Goal: Task Accomplishment & Management: Use online tool/utility

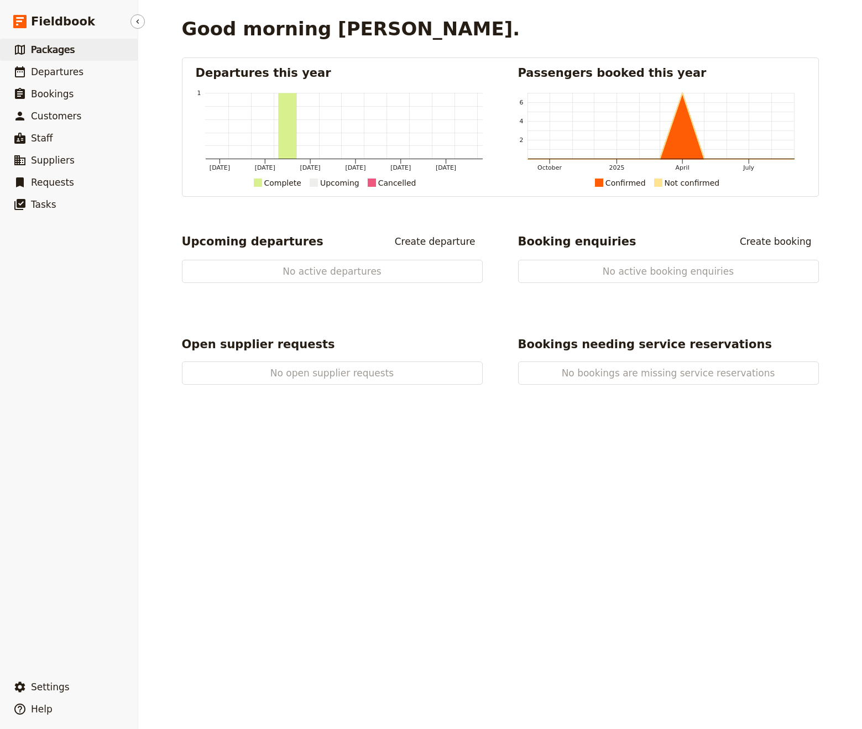
click at [55, 50] on span "Packages" at bounding box center [53, 49] width 44 height 11
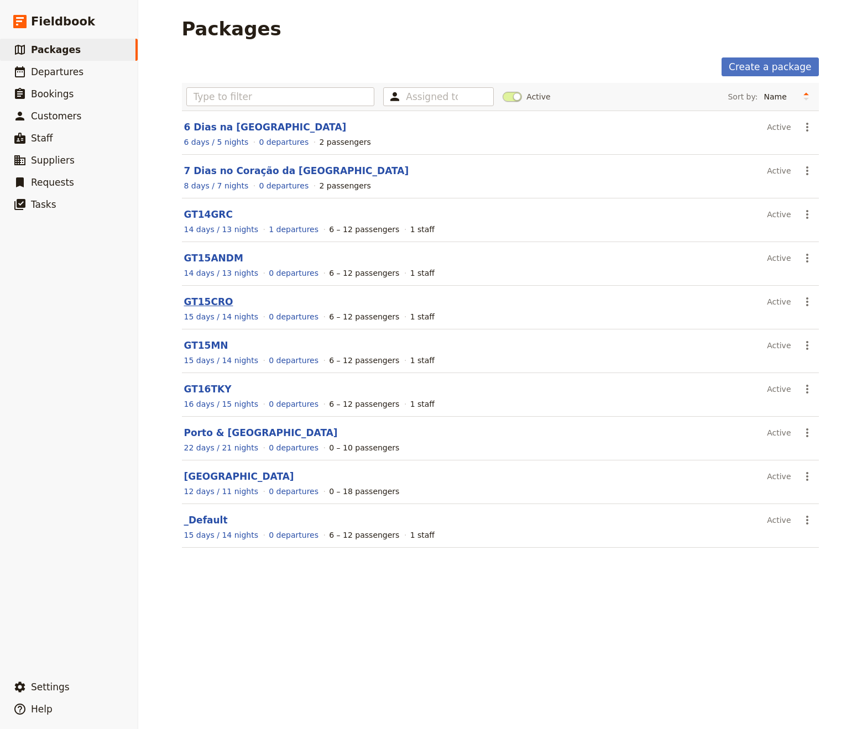
click at [217, 301] on link "GT15CRO" at bounding box center [208, 301] width 49 height 11
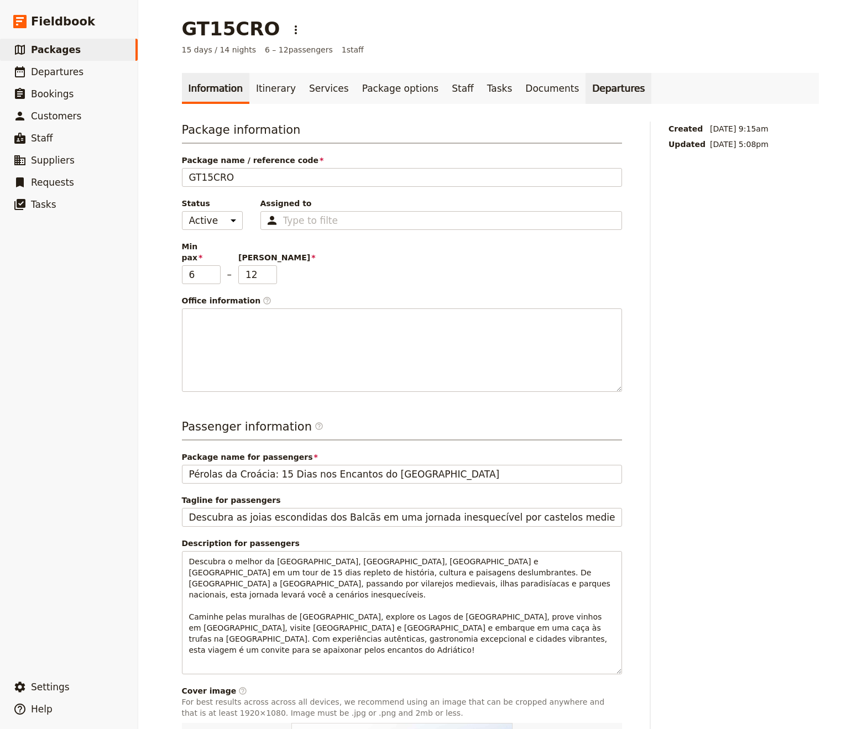
click at [586, 93] on link "Departures" at bounding box center [619, 88] width 66 height 31
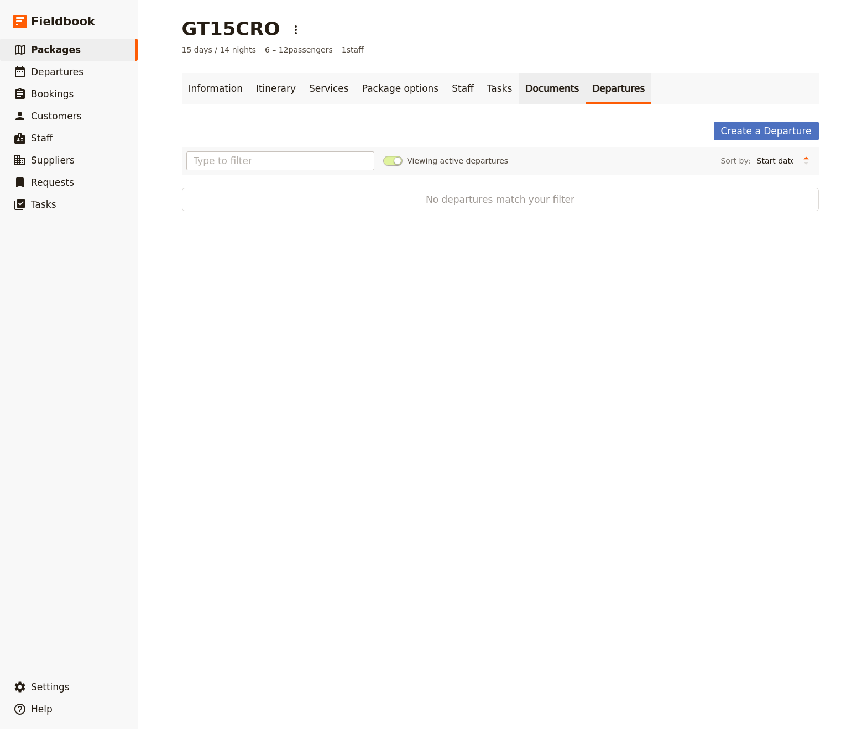
click at [519, 91] on link "Documents" at bounding box center [552, 88] width 67 height 31
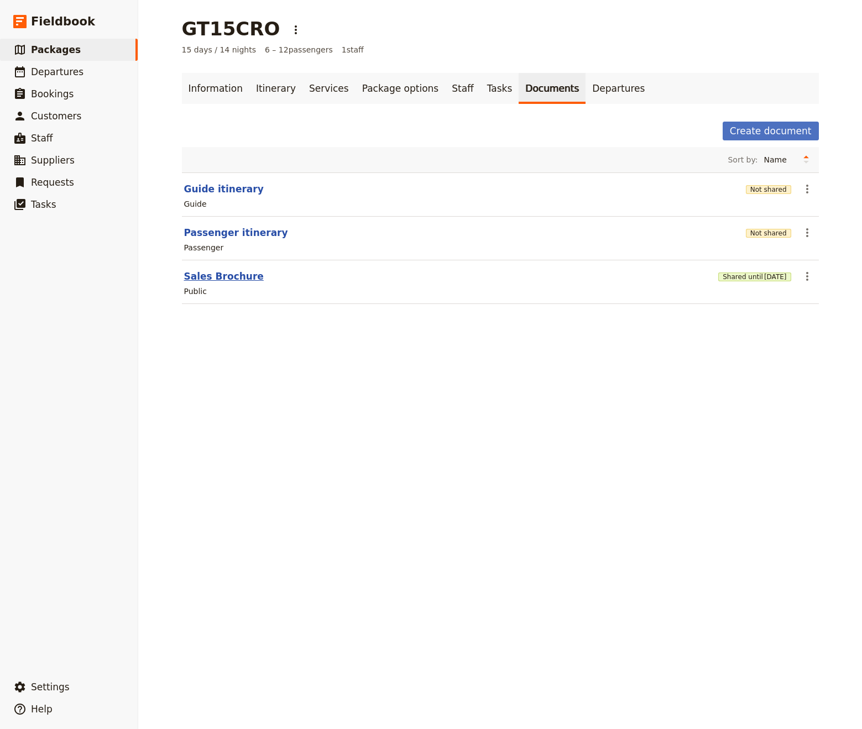
click at [234, 279] on button "Sales Brochure" at bounding box center [224, 276] width 80 height 13
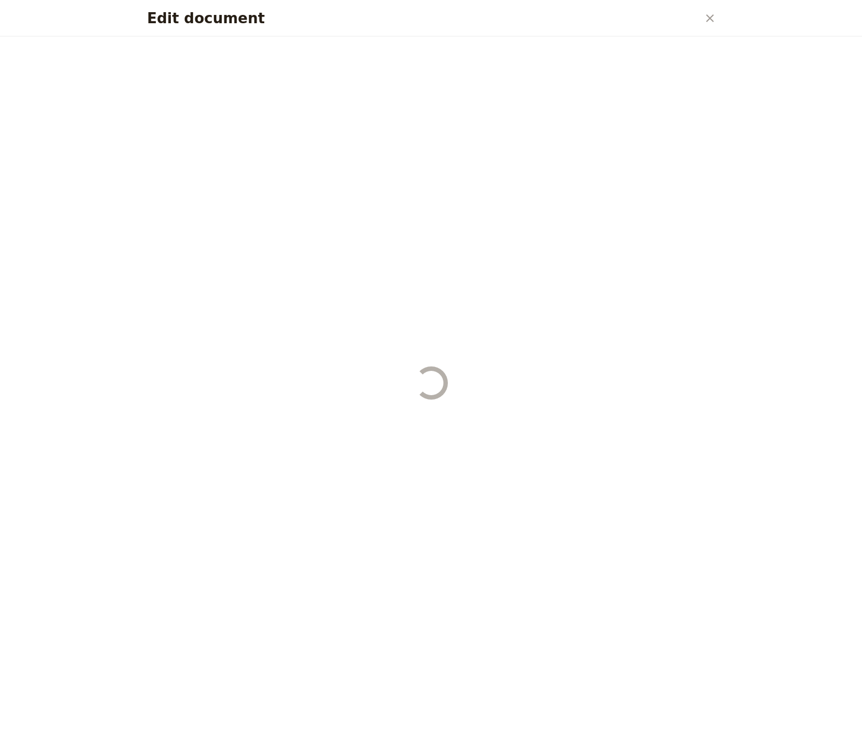
select select "DEFAULT"
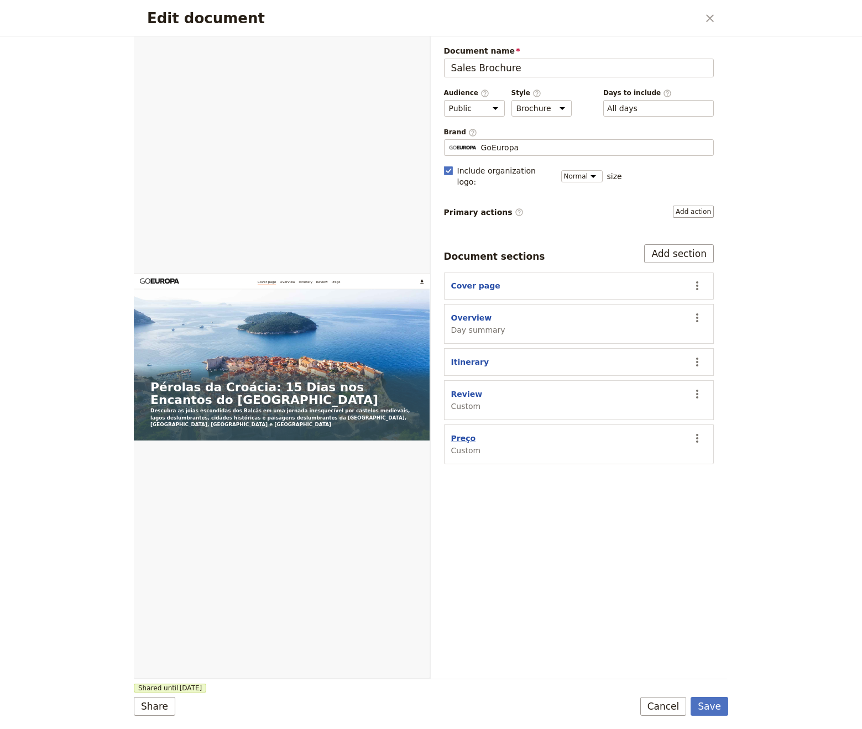
click at [467, 433] on button "Preço" at bounding box center [463, 438] width 25 height 11
select select "CUSTOM"
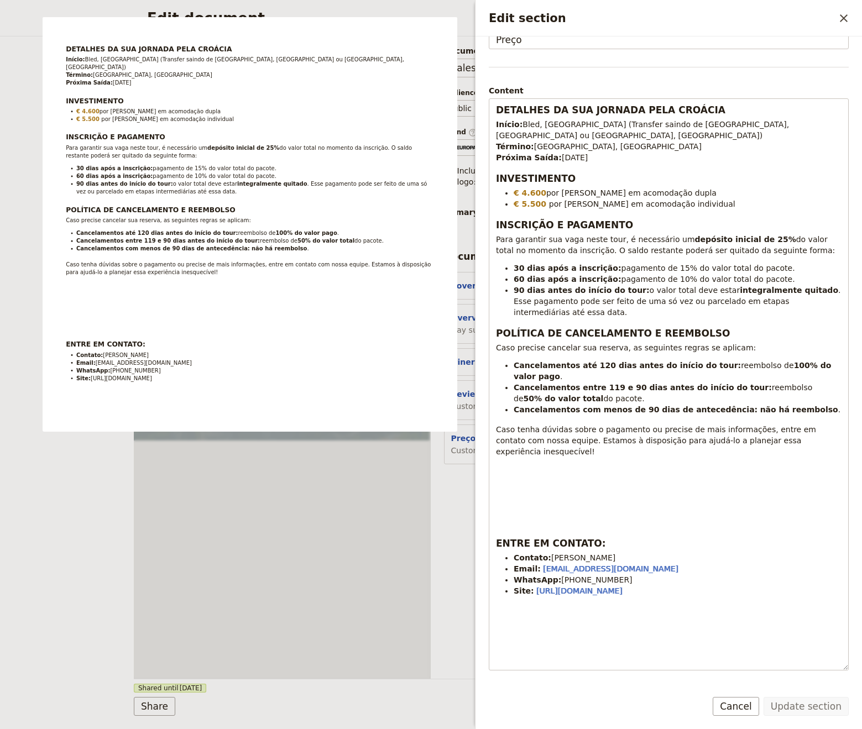
scroll to position [5, 0]
click at [35, 629] on div "Edit document ​ Web PDF ​ Document name Sales Brochure Preview Audience ​ Publi…" at bounding box center [431, 364] width 862 height 729
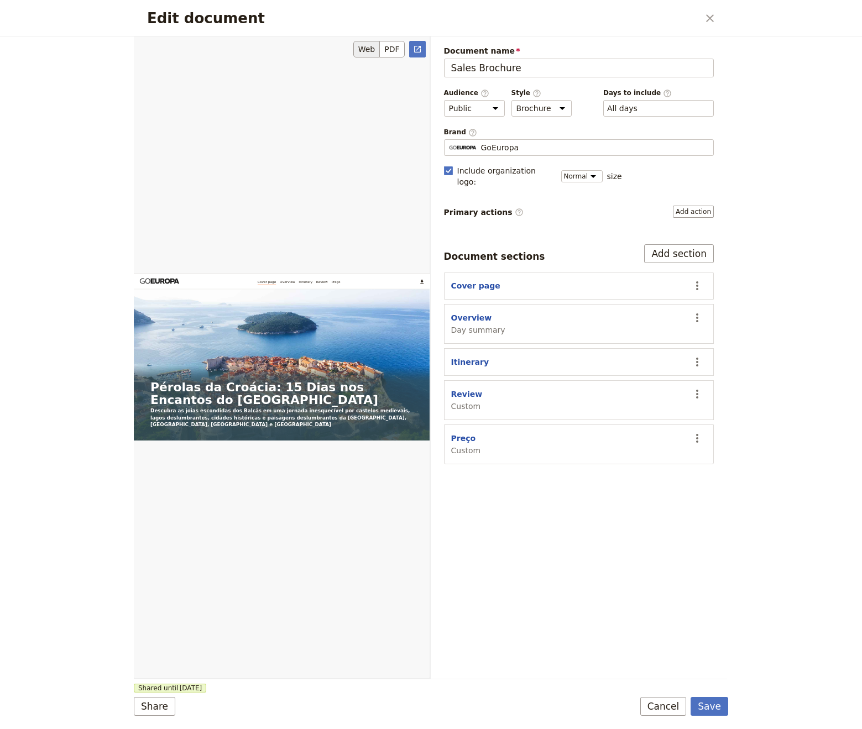
scroll to position [1, 0]
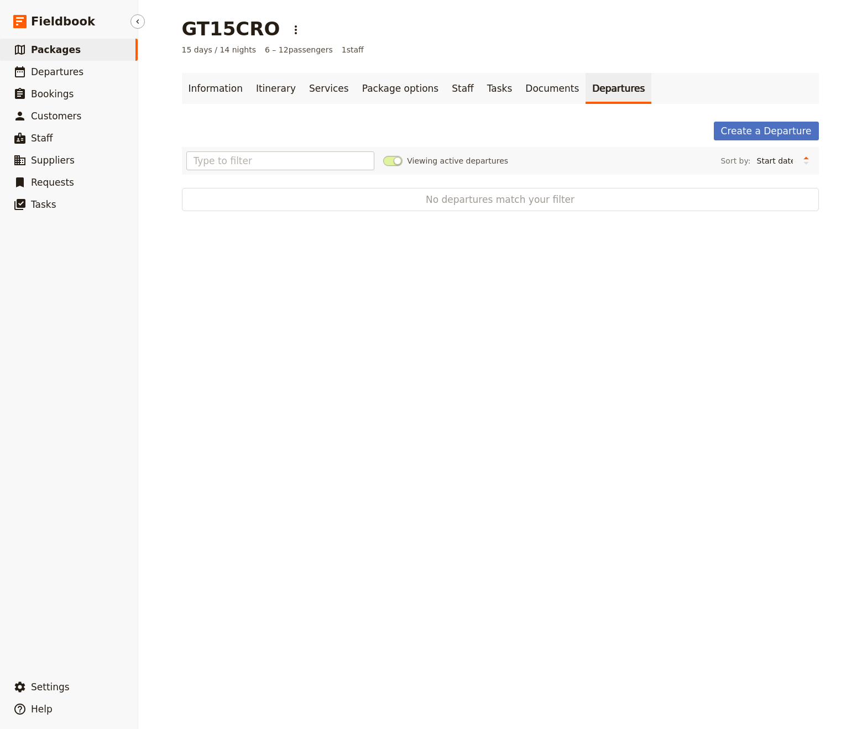
click at [73, 49] on span "Packages" at bounding box center [56, 49] width 50 height 11
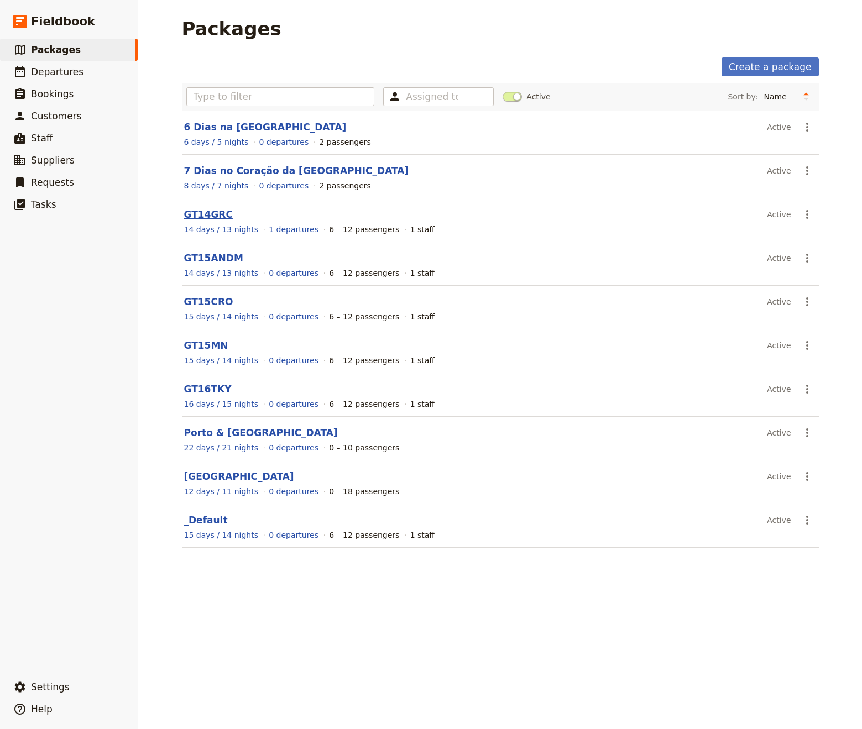
click at [217, 213] on link "GT14GRC" at bounding box center [208, 214] width 49 height 11
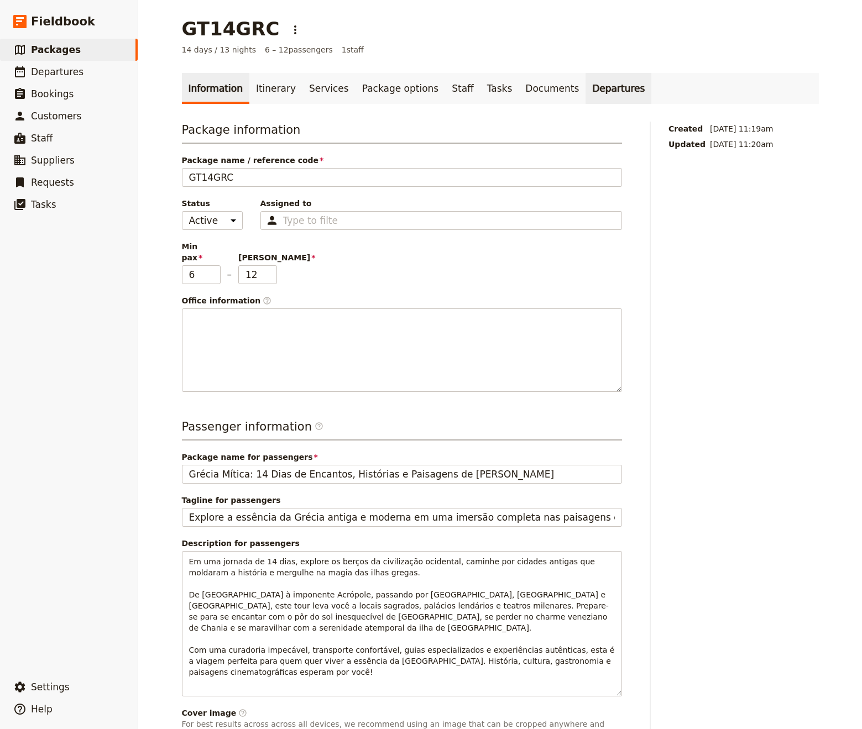
click at [588, 80] on link "Departures" at bounding box center [619, 88] width 66 height 31
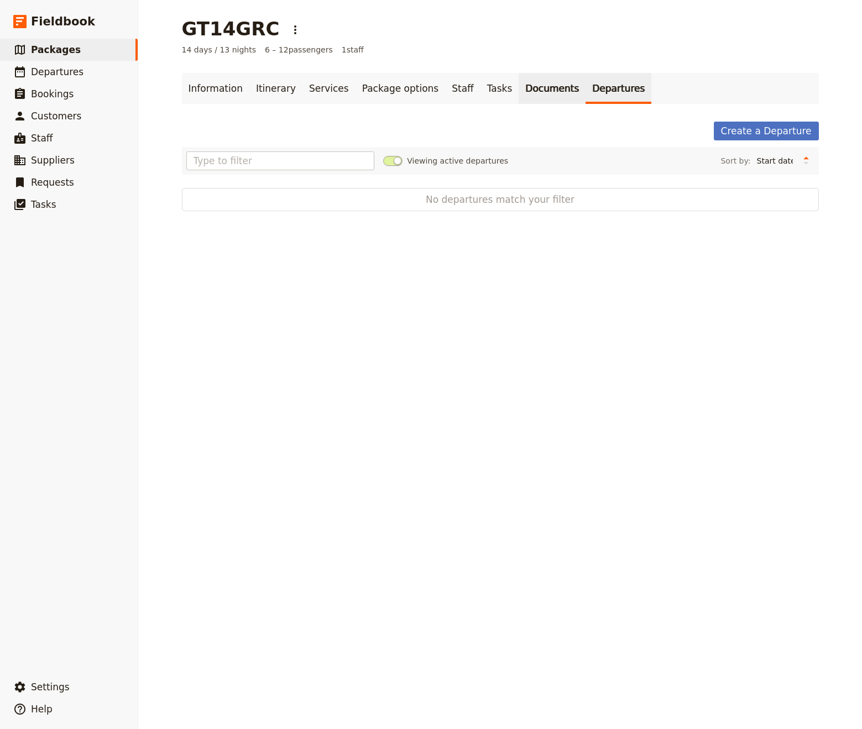
click at [519, 84] on link "Documents" at bounding box center [552, 88] width 67 height 31
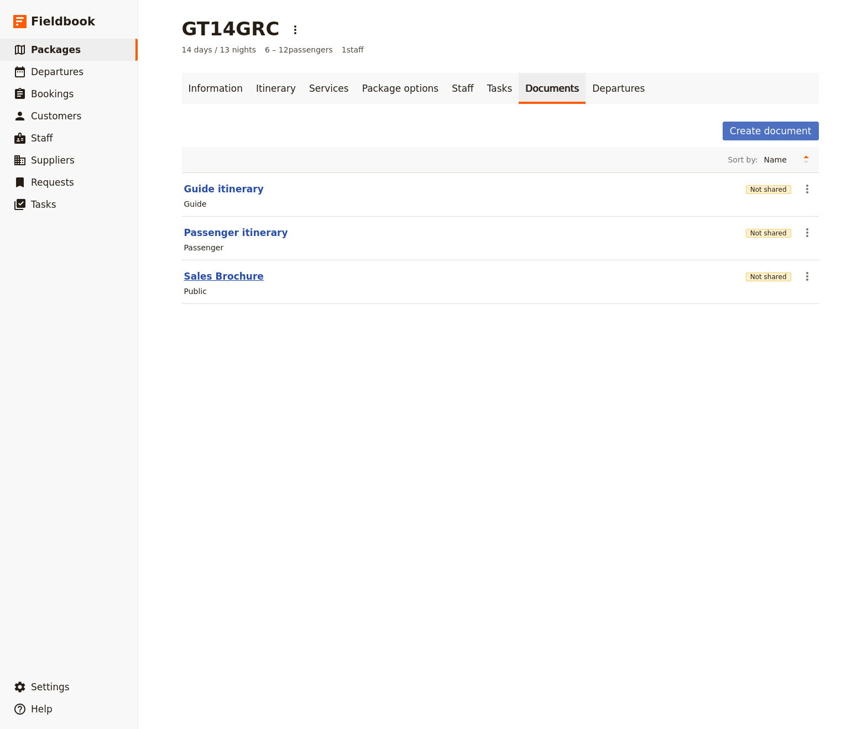
click at [213, 278] on button "Sales Brochure" at bounding box center [224, 276] width 80 height 13
select select "DEFAULT"
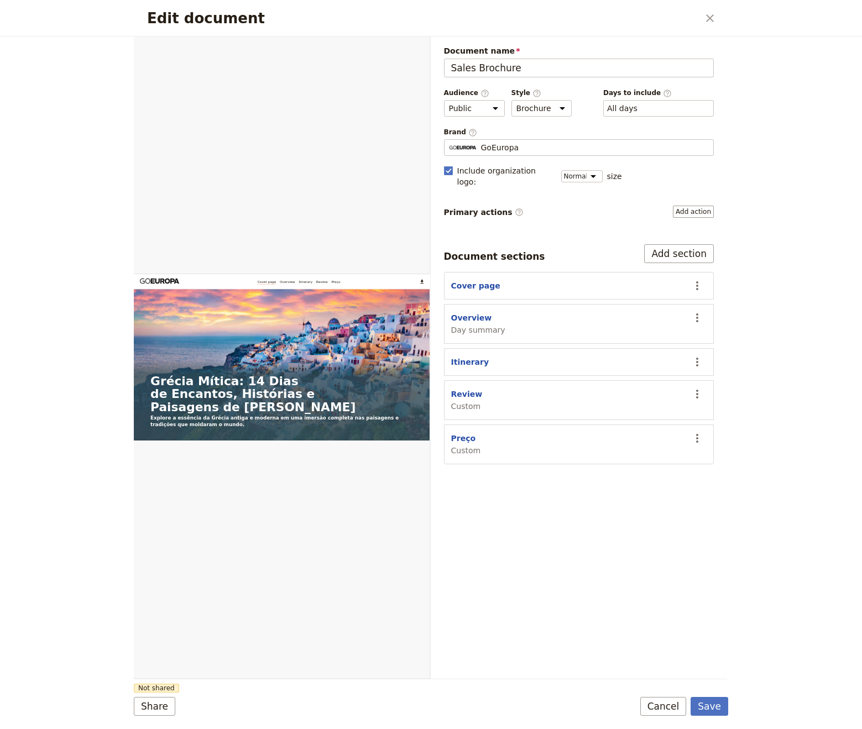
click at [474, 433] on div "Preço Custom" at bounding box center [466, 444] width 30 height 23
click at [469, 433] on button "Preço" at bounding box center [463, 438] width 25 height 11
select select "CUSTOM"
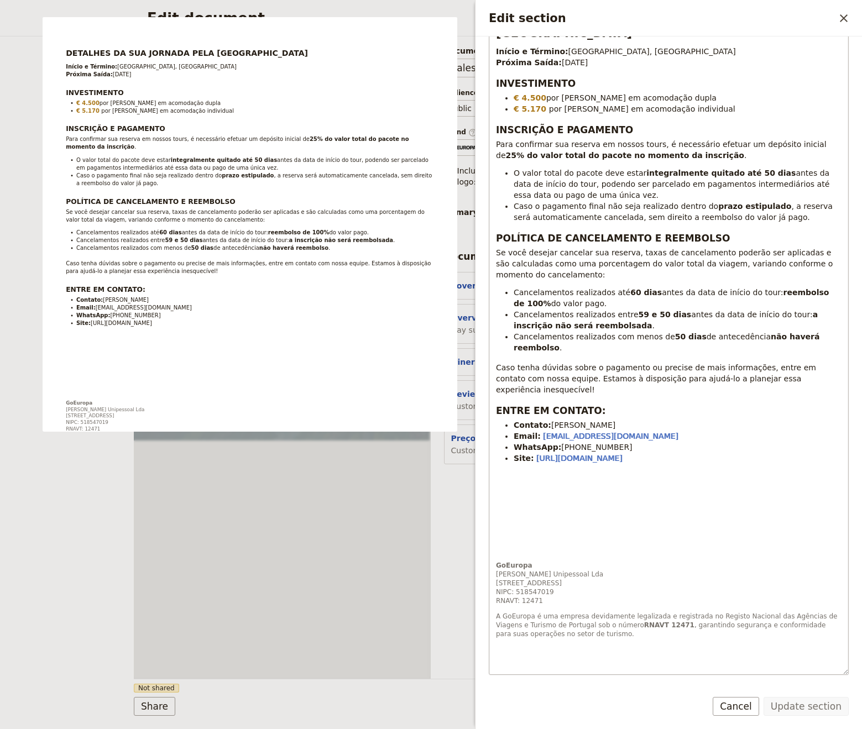
scroll to position [165, 0]
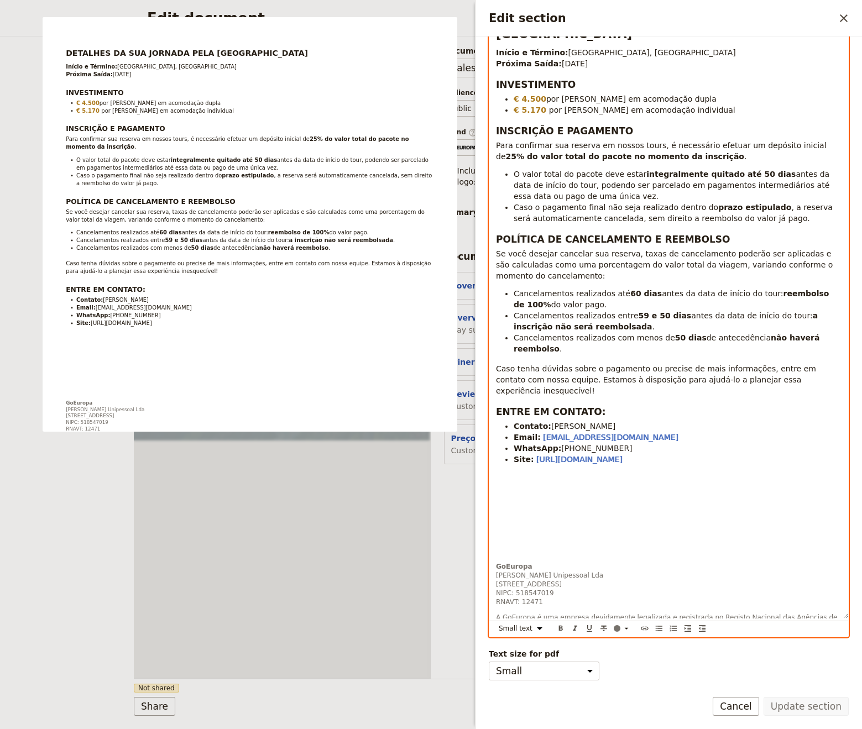
click at [581, 562] on p "GoEuropa [PERSON_NAME] Unipessoal Lda [STREET_ADDRESS] NIPC: 518547019 RNAVT: 1…" at bounding box center [669, 584] width 346 height 44
drag, startPoint x: 613, startPoint y: 601, endPoint x: 487, endPoint y: 524, distance: 147.7
click at [487, 524] on div "Section type Cover page Day summary Itinerary Custom Hide section Section label…" at bounding box center [669, 359] width 387 height 644
copy div "GoEuropa [PERSON_NAME] Unipessoal Lda [STREET_ADDRESS] NIPC: 518547019 RNAVT: 1…"
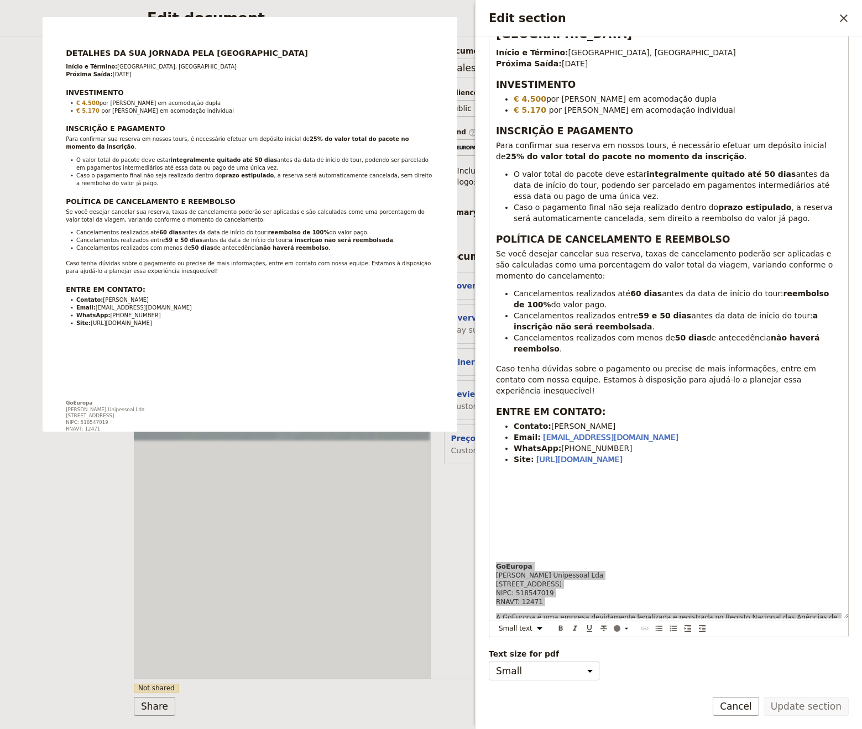
scroll to position [165, 0]
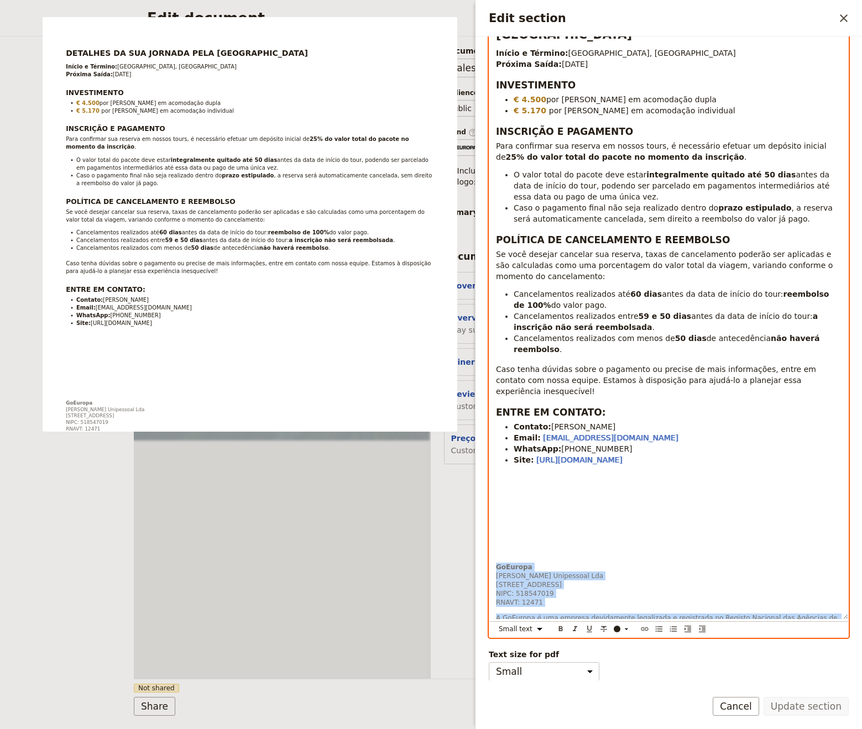
click at [739, 492] on p "Edit section" at bounding box center [669, 497] width 346 height 11
select select "paragraph"
